Goal: Transaction & Acquisition: Purchase product/service

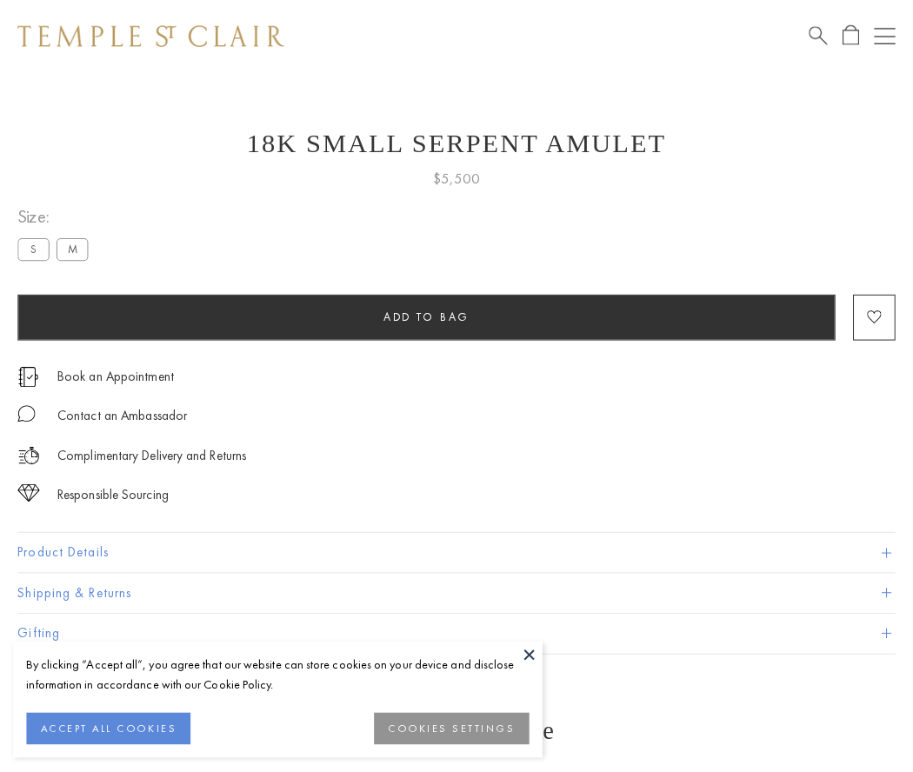
scroll to position [68, 0]
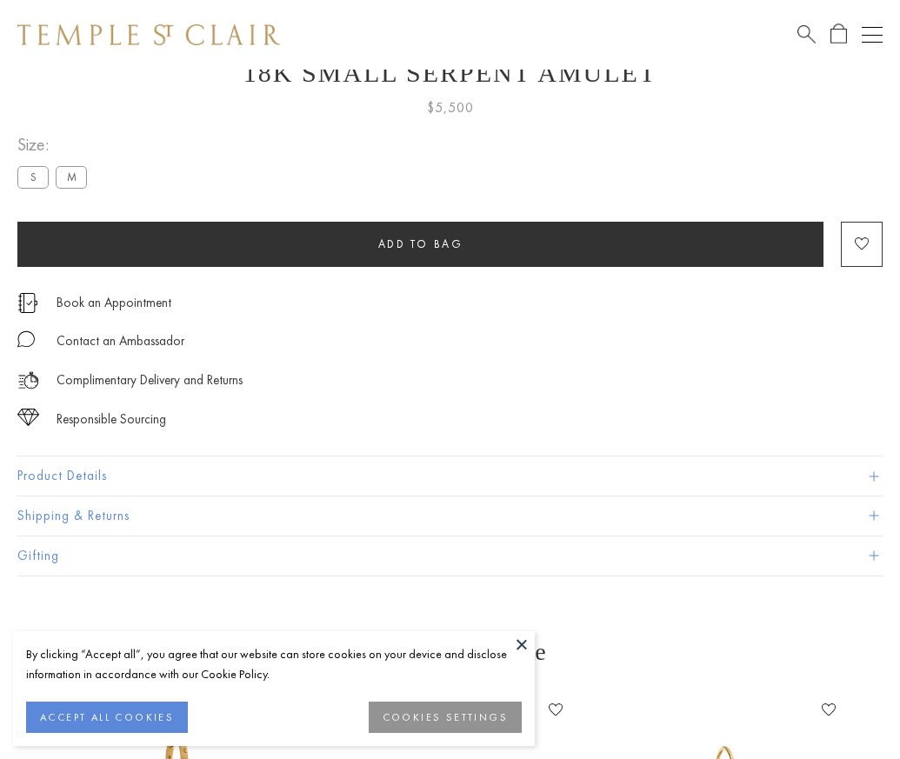
click at [420, 243] on span "Add to bag" at bounding box center [420, 243] width 85 height 15
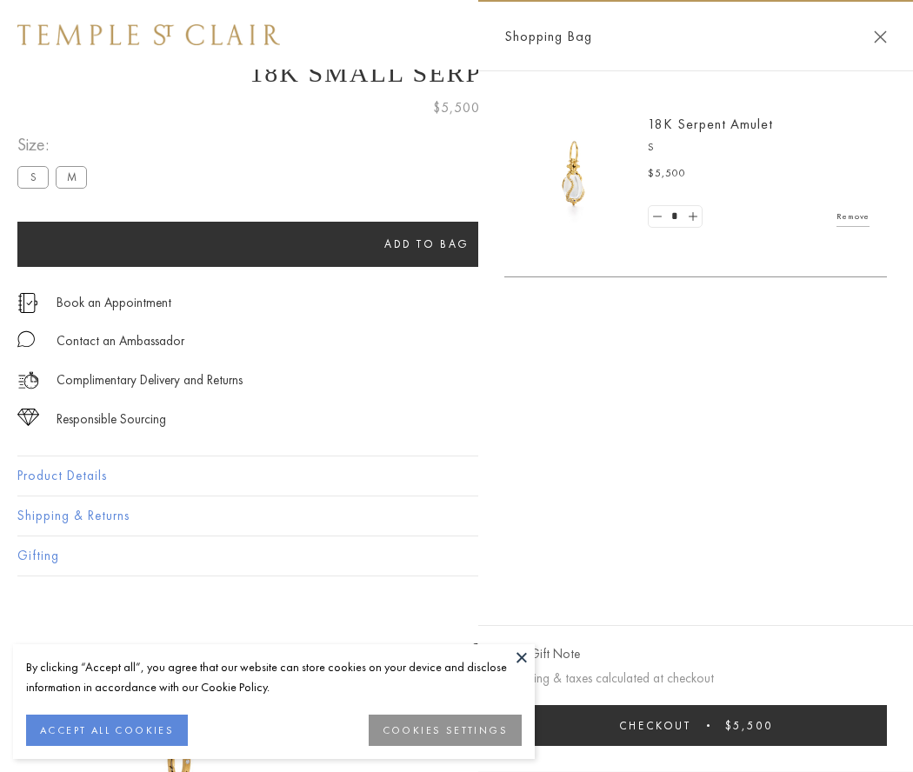
click at [696, 725] on button "Checkout $5,500" at bounding box center [695, 725] width 383 height 41
